Goal: Task Accomplishment & Management: Complete application form

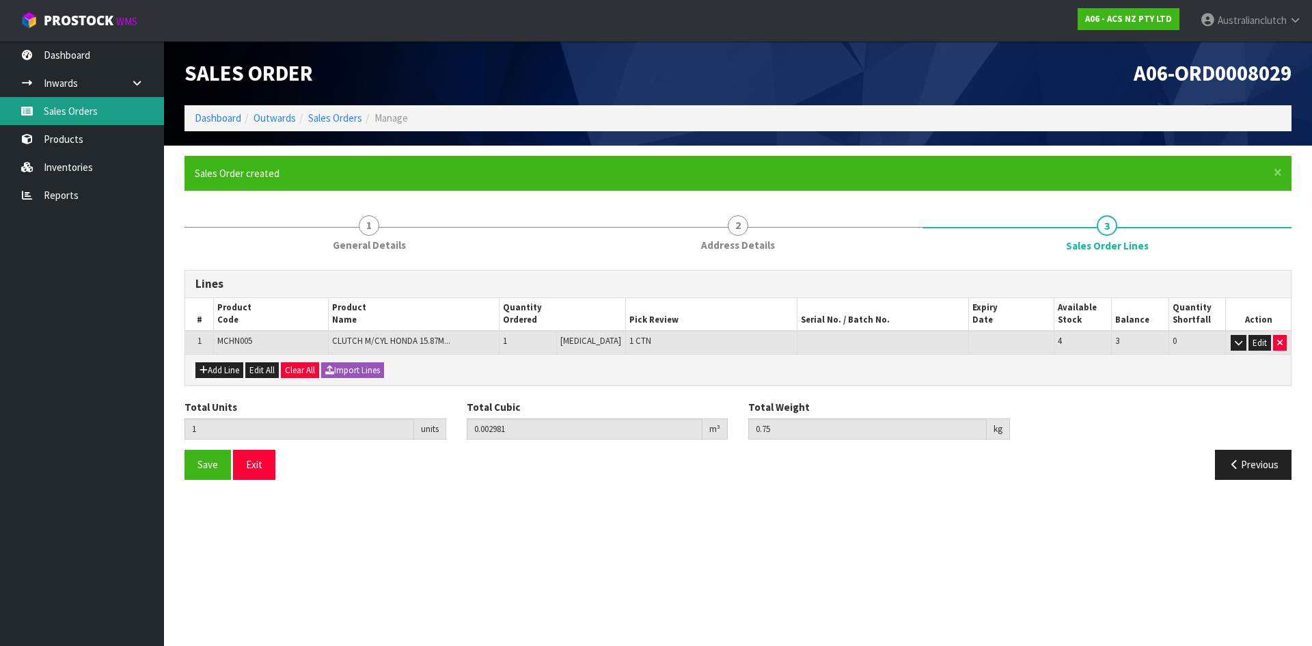
drag, startPoint x: 115, startPoint y: 109, endPoint x: 234, endPoint y: 128, distance: 119.7
click at [115, 109] on link "Sales Orders" at bounding box center [82, 111] width 164 height 28
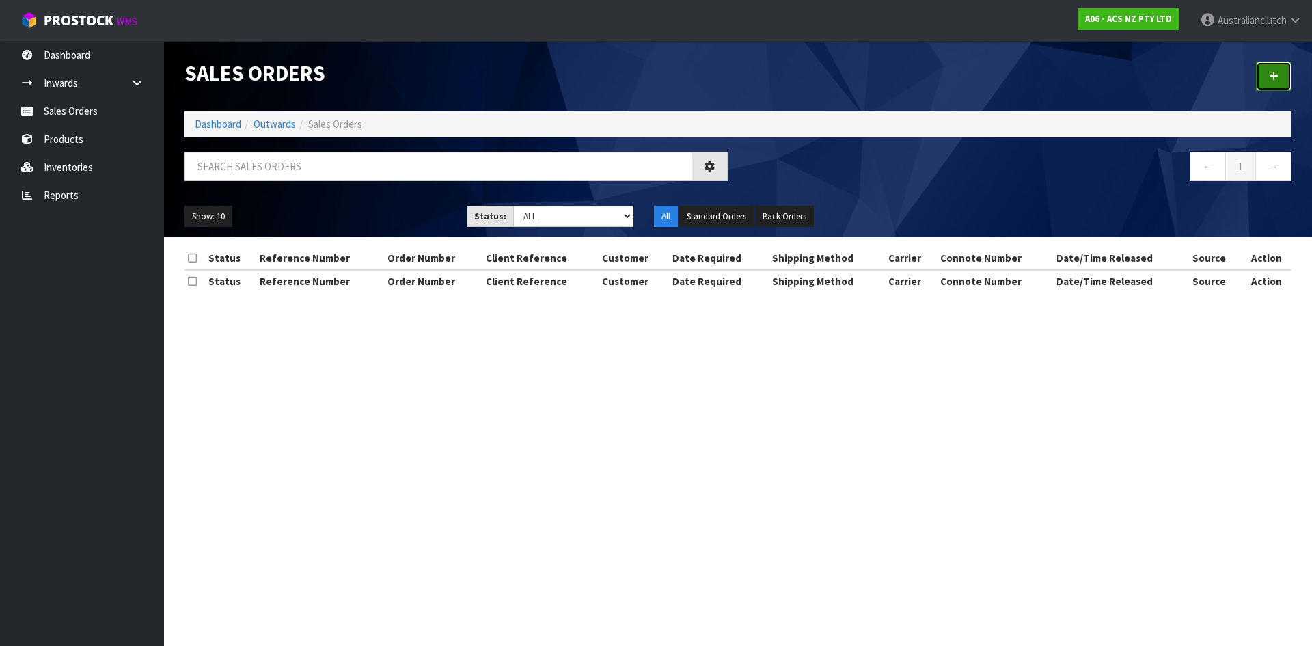
click at [1266, 81] on link at bounding box center [1274, 75] width 36 height 29
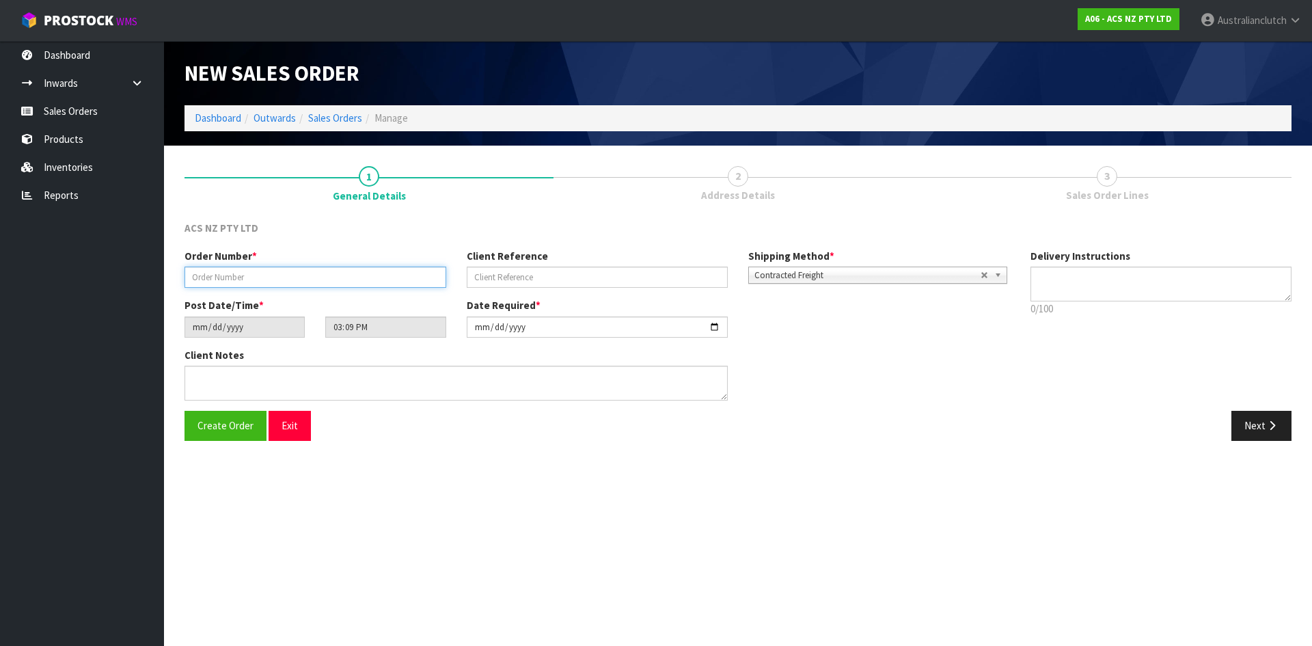
click at [312, 277] on input "text" at bounding box center [315, 276] width 262 height 21
type input "208413.1"
type input "4706290627"
click at [1069, 299] on textarea at bounding box center [1161, 283] width 262 height 35
type textarea "NZC PLEASE"
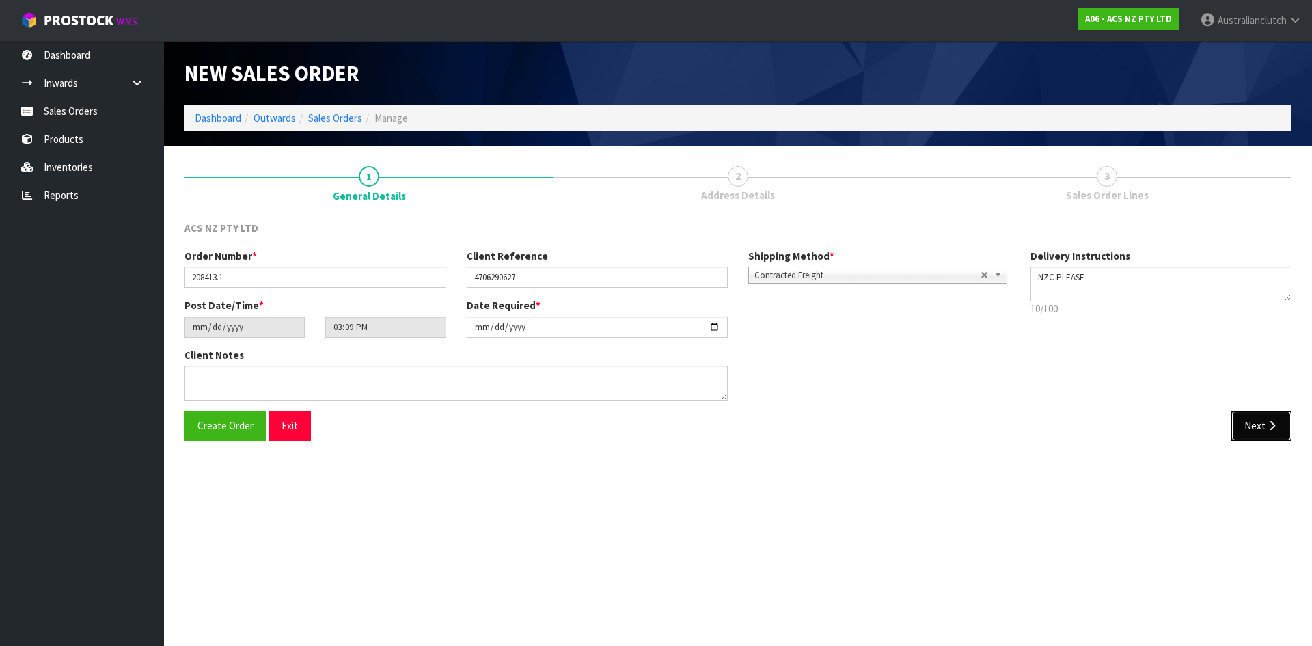
click at [1247, 419] on button "Next" at bounding box center [1261, 425] width 60 height 29
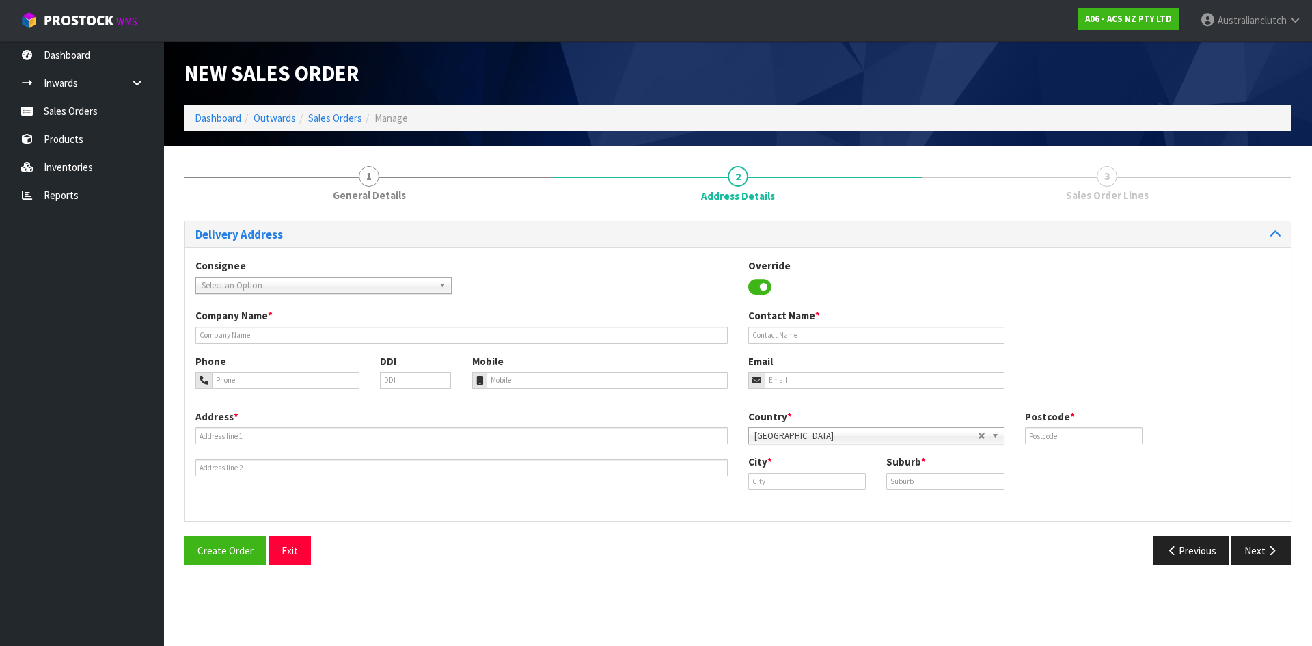
click at [253, 289] on span "Select an Option" at bounding box center [318, 285] width 232 height 16
type input "7004"
click at [311, 322] on li "7004 - SCA MT WELLINGTON" at bounding box center [323, 324] width 249 height 17
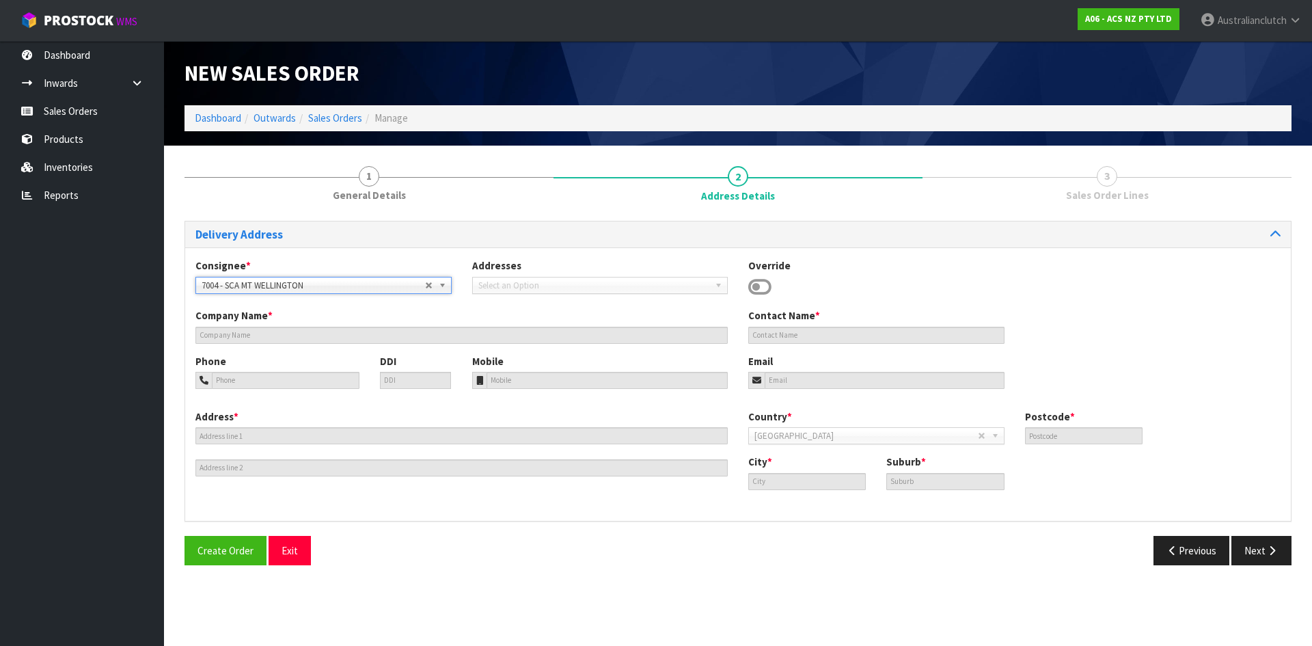
type input "SCA MT WELLINGTON"
type input "09 5746435"
type input "[EMAIL_ADDRESS][DOMAIN_NAME]"
type input "43 MT [GEOGRAPHIC_DATA]"
type input "1060"
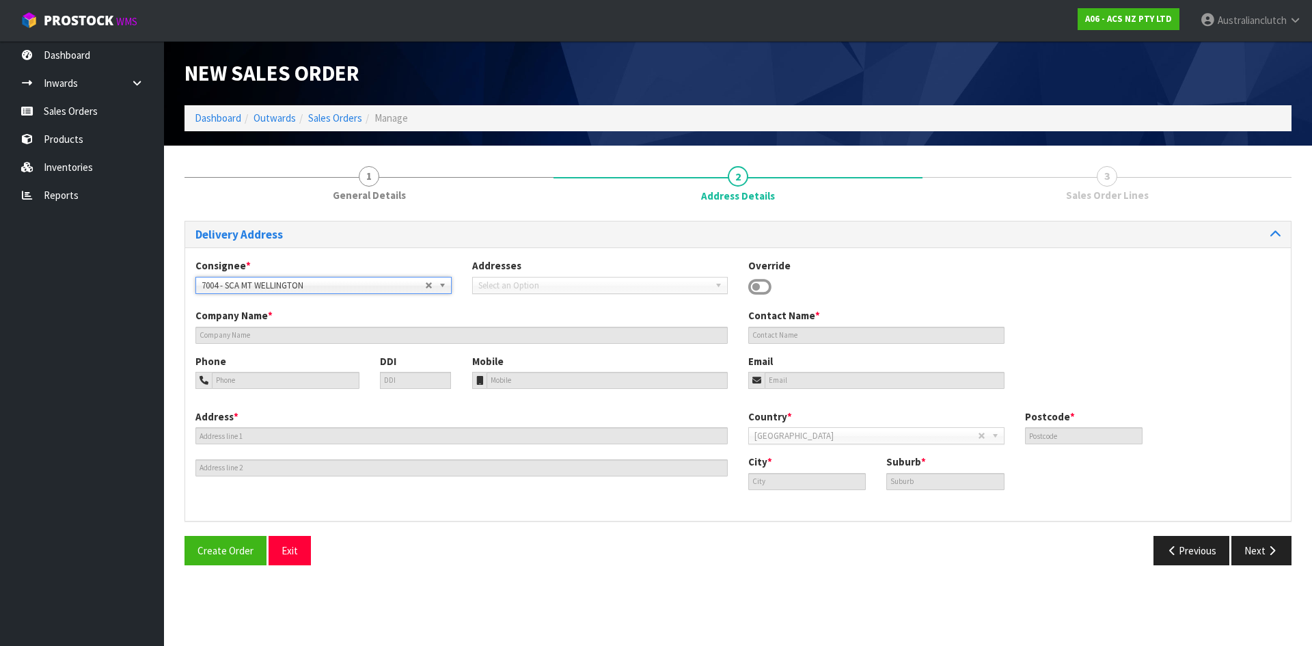
type input "[GEOGRAPHIC_DATA]"
click at [1243, 549] on button "Next" at bounding box center [1261, 550] width 60 height 29
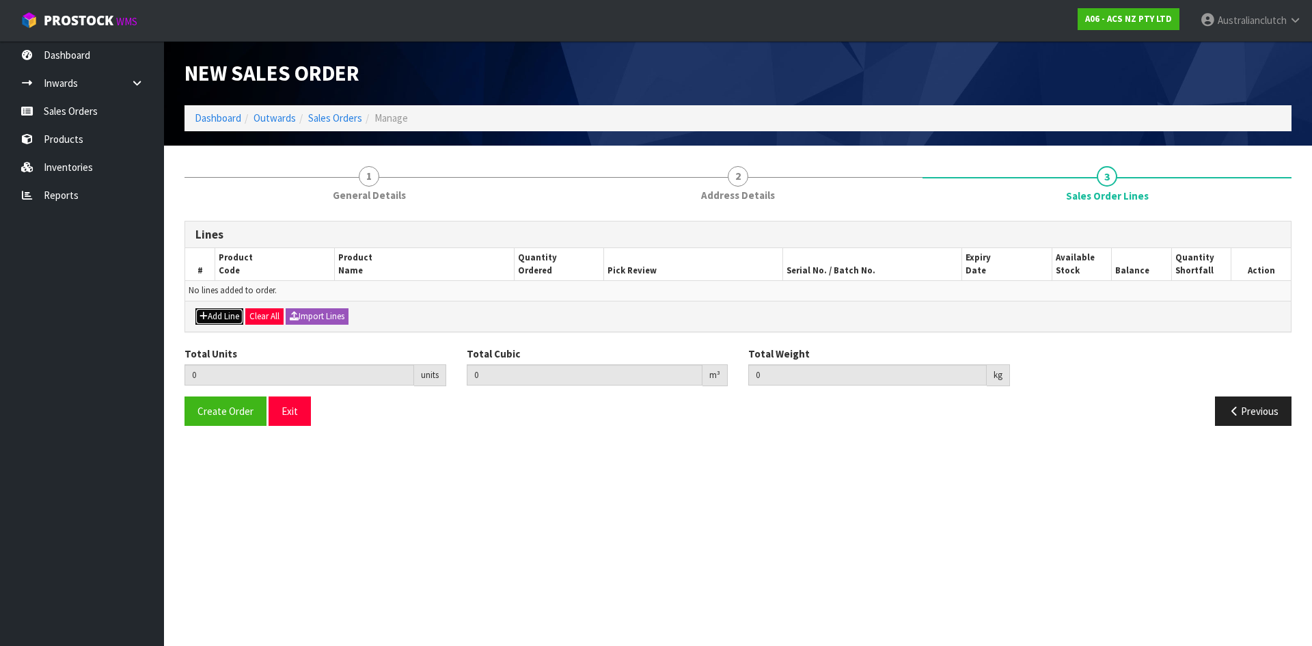
click at [207, 313] on button "Add Line" at bounding box center [219, 316] width 48 height 16
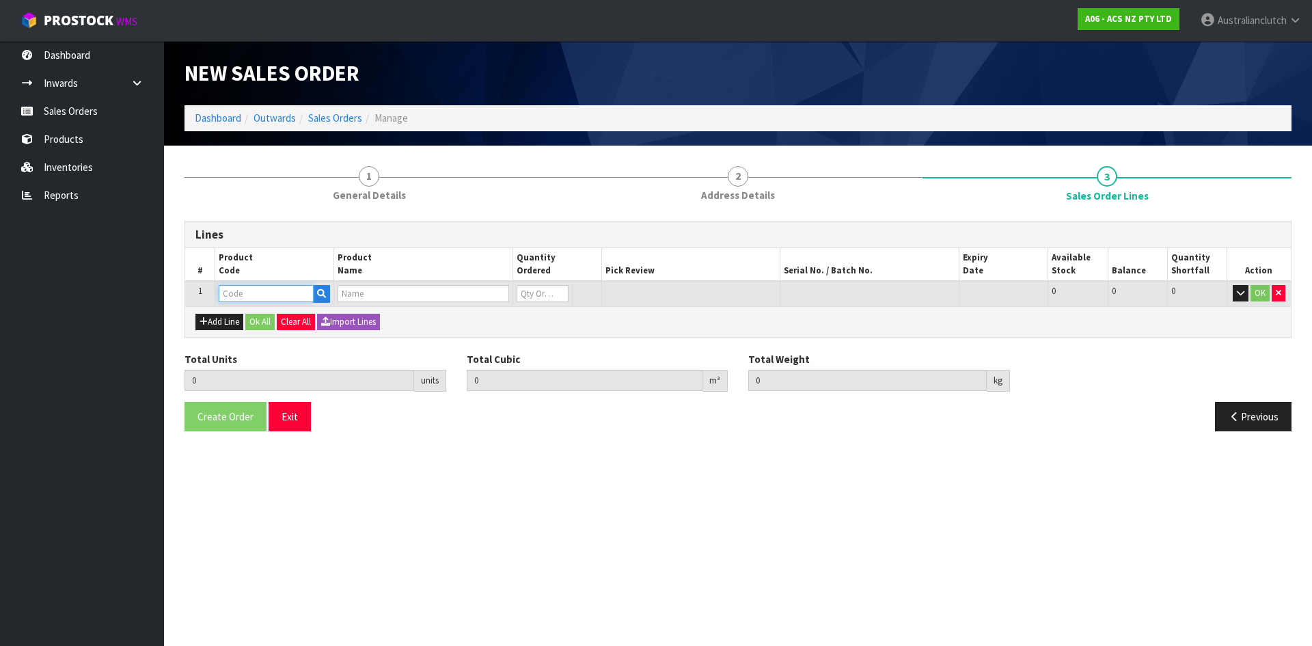
click at [236, 296] on input "text" at bounding box center [266, 293] width 95 height 17
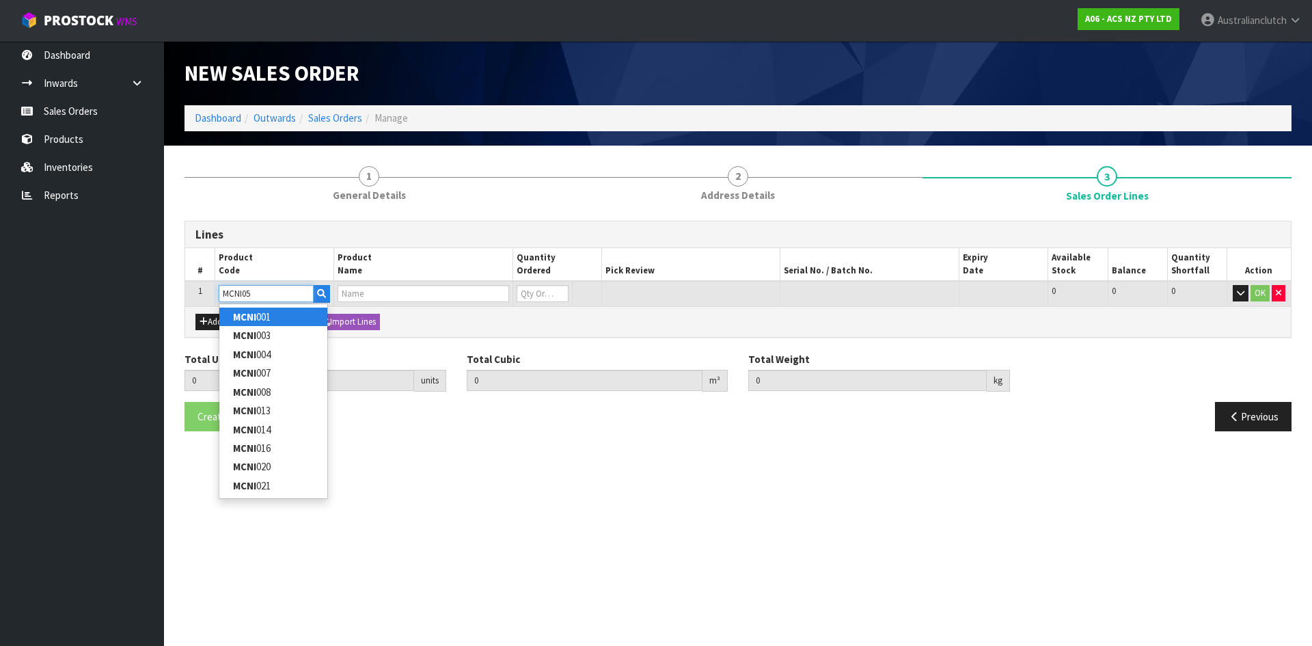
type input "MCNI055"
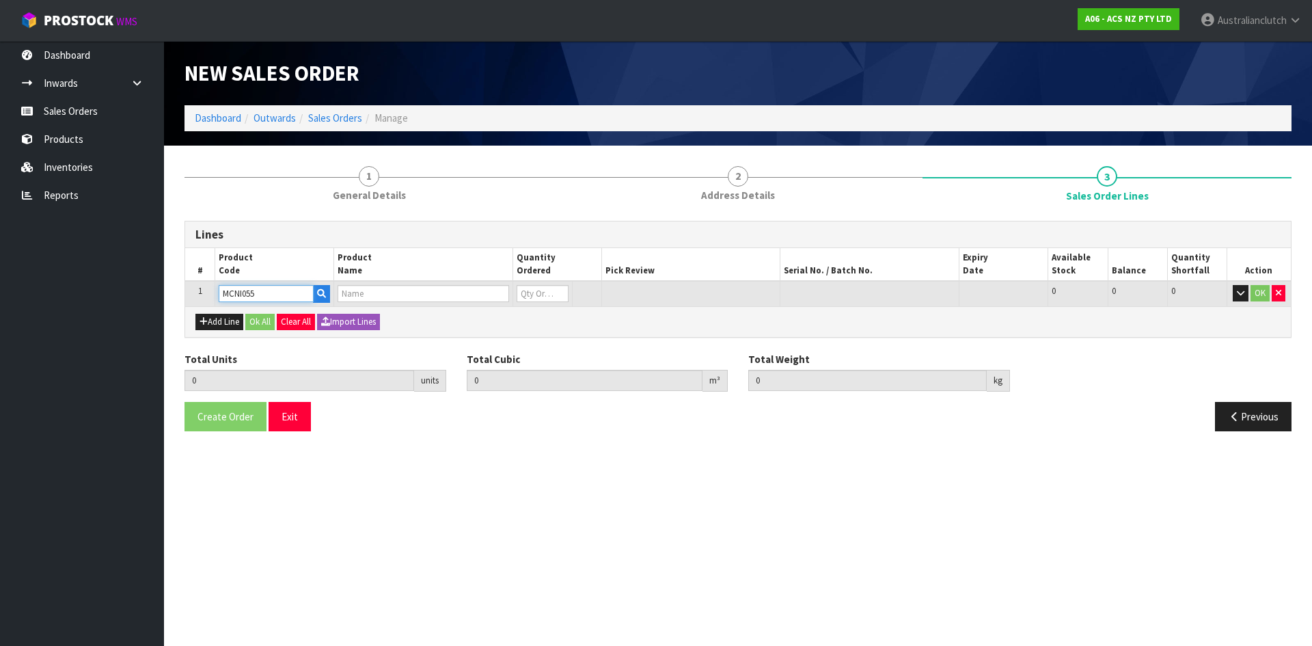
type input "0.000000"
type input "0.000"
type input "CLUTCH M/CYL NISSAN 15.87MM (5/8")"
type input "0"
type input "MCNI055"
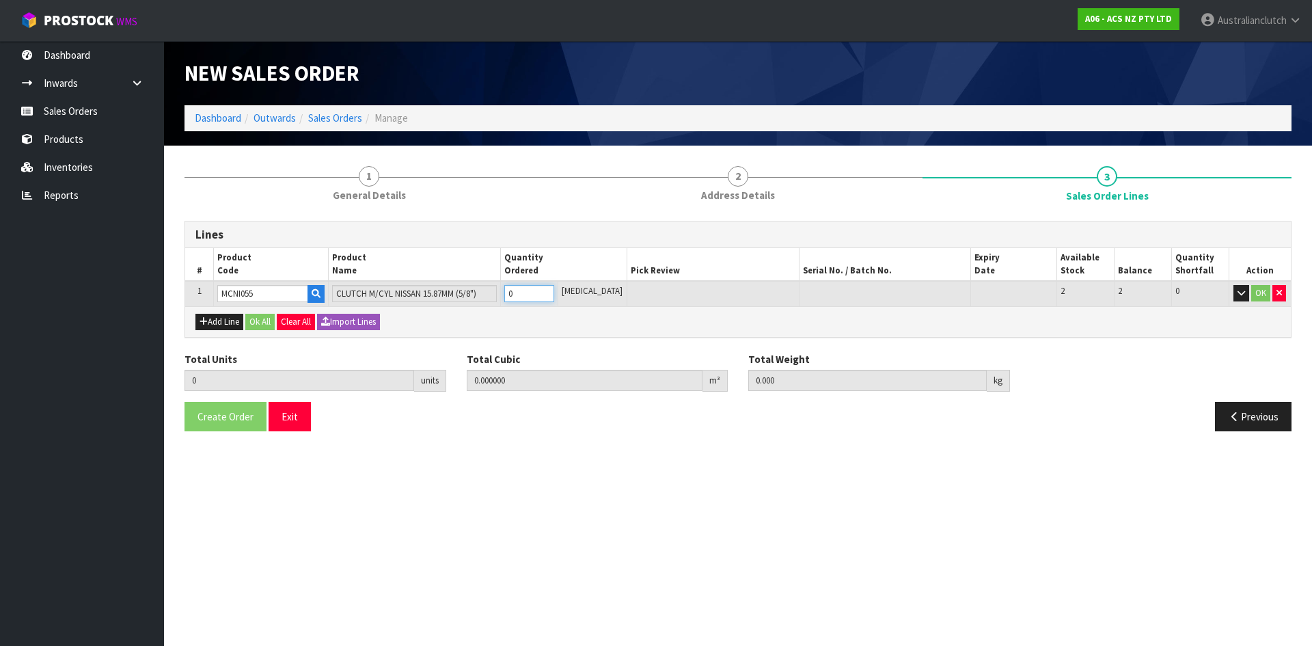
type input "1"
type input "0.002981"
type input "0.45"
type input "1"
click at [554, 292] on input "1" at bounding box center [529, 293] width 50 height 17
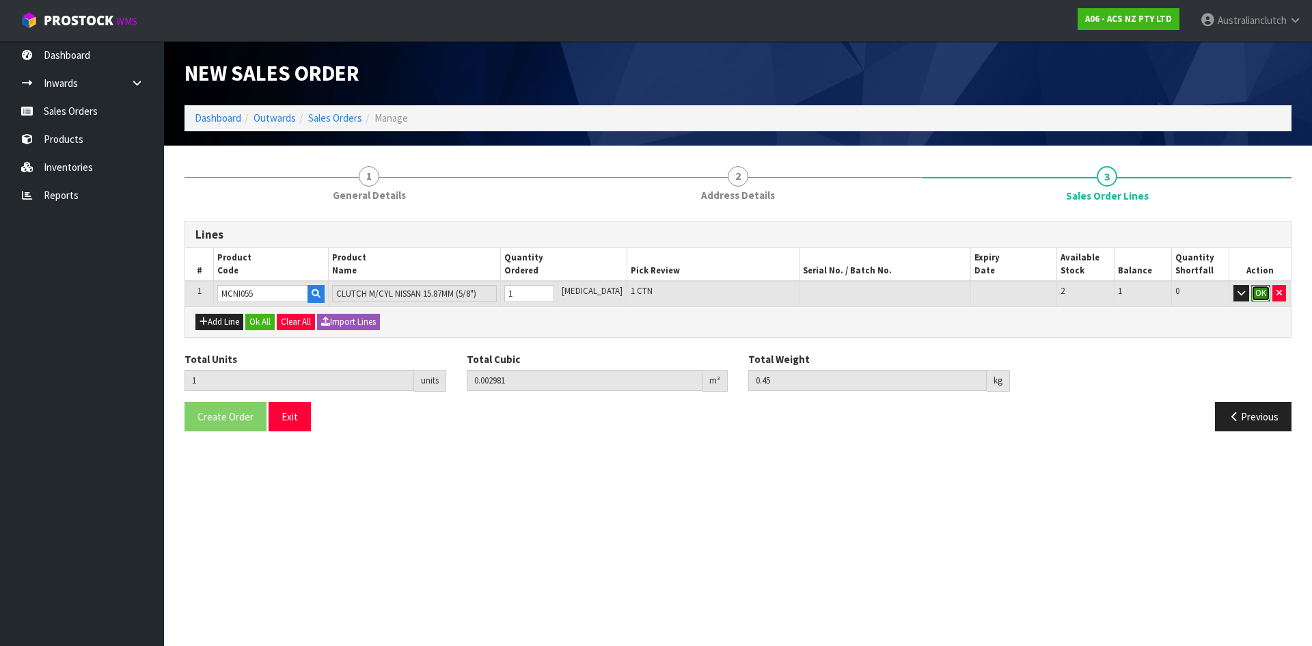
click at [1261, 293] on button "OK" at bounding box center [1260, 293] width 19 height 16
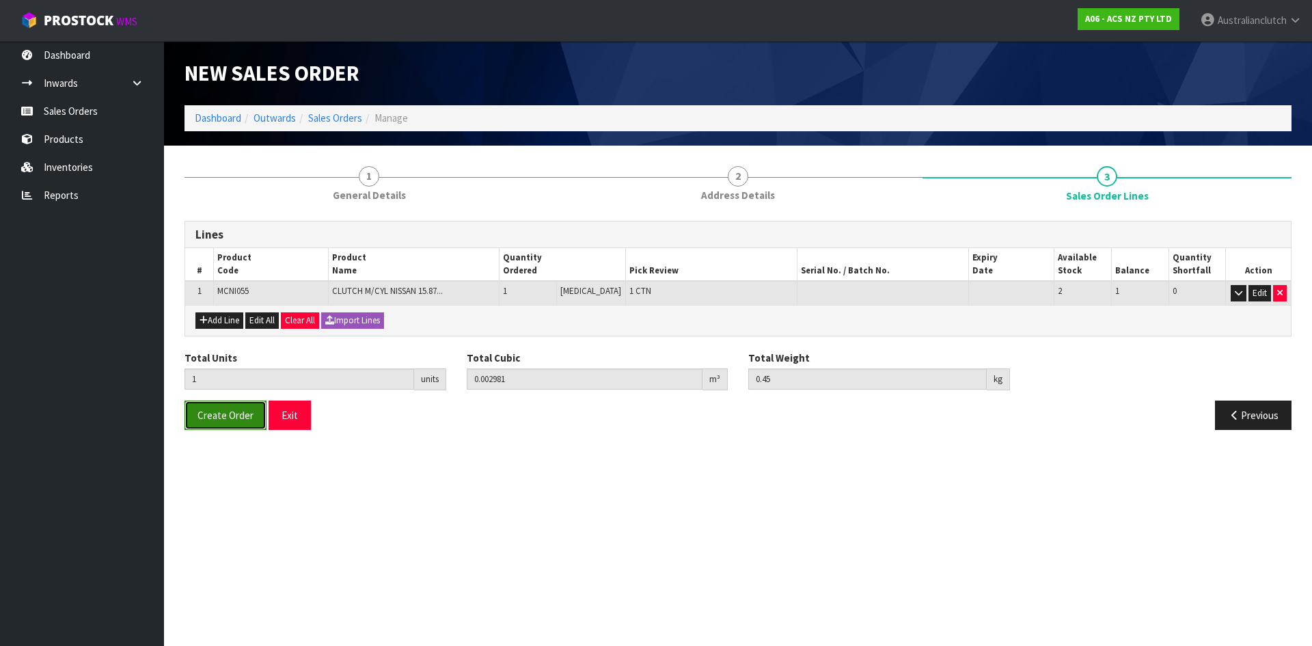
click at [212, 408] on span "Create Order" at bounding box center [225, 414] width 56 height 13
